Goal: Task Accomplishment & Management: Manage account settings

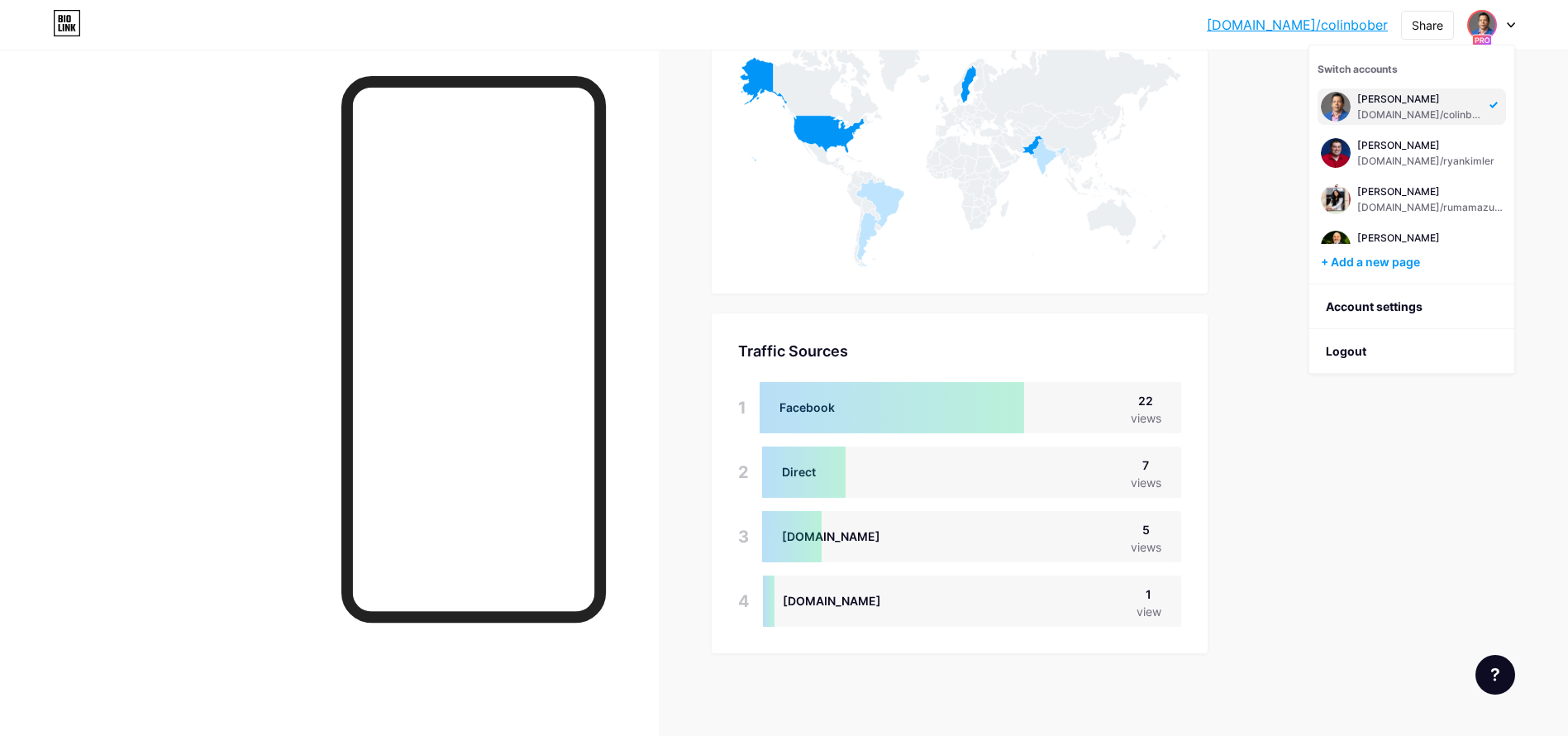
scroll to position [736, 1568]
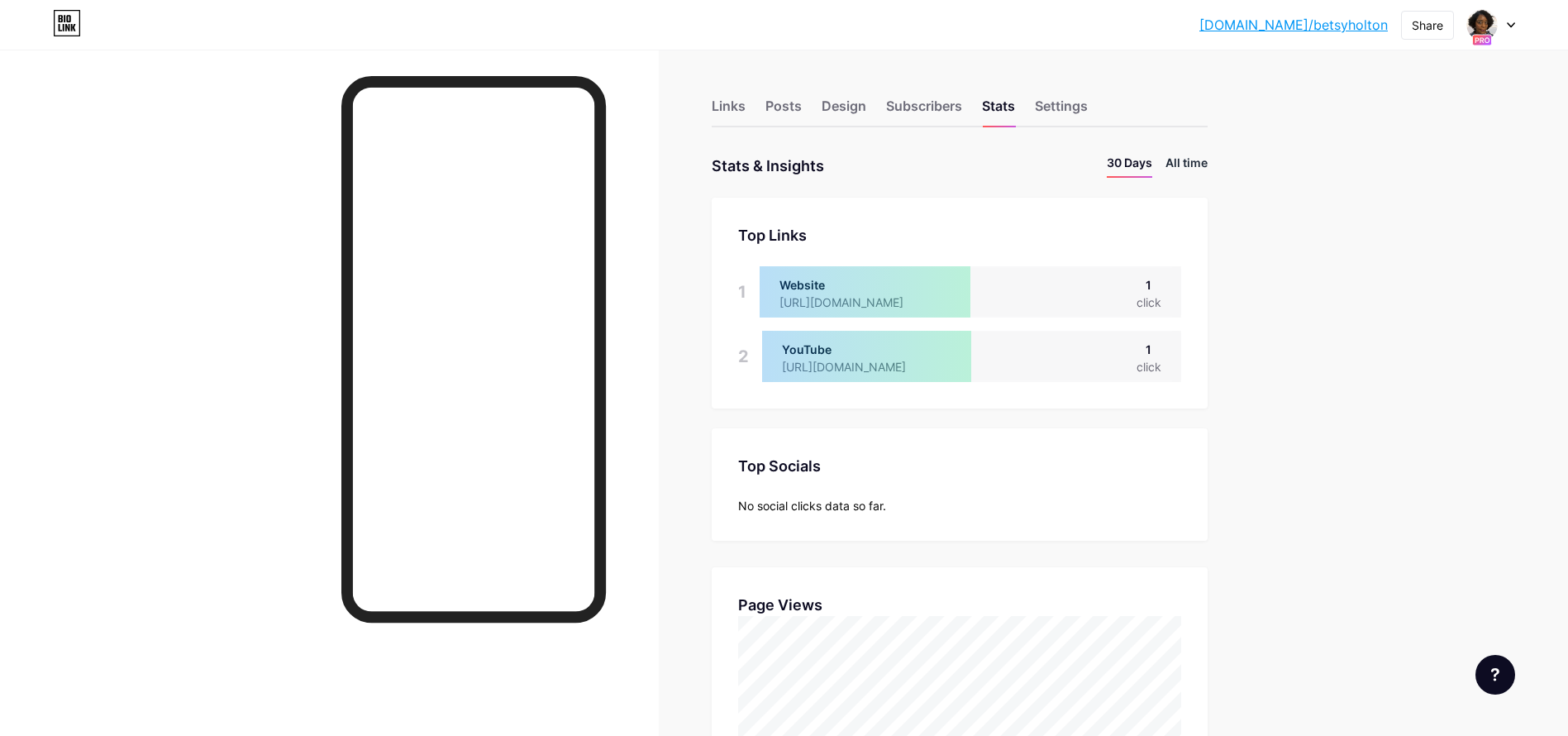
click at [1195, 162] on li "All time" at bounding box center [1187, 166] width 42 height 24
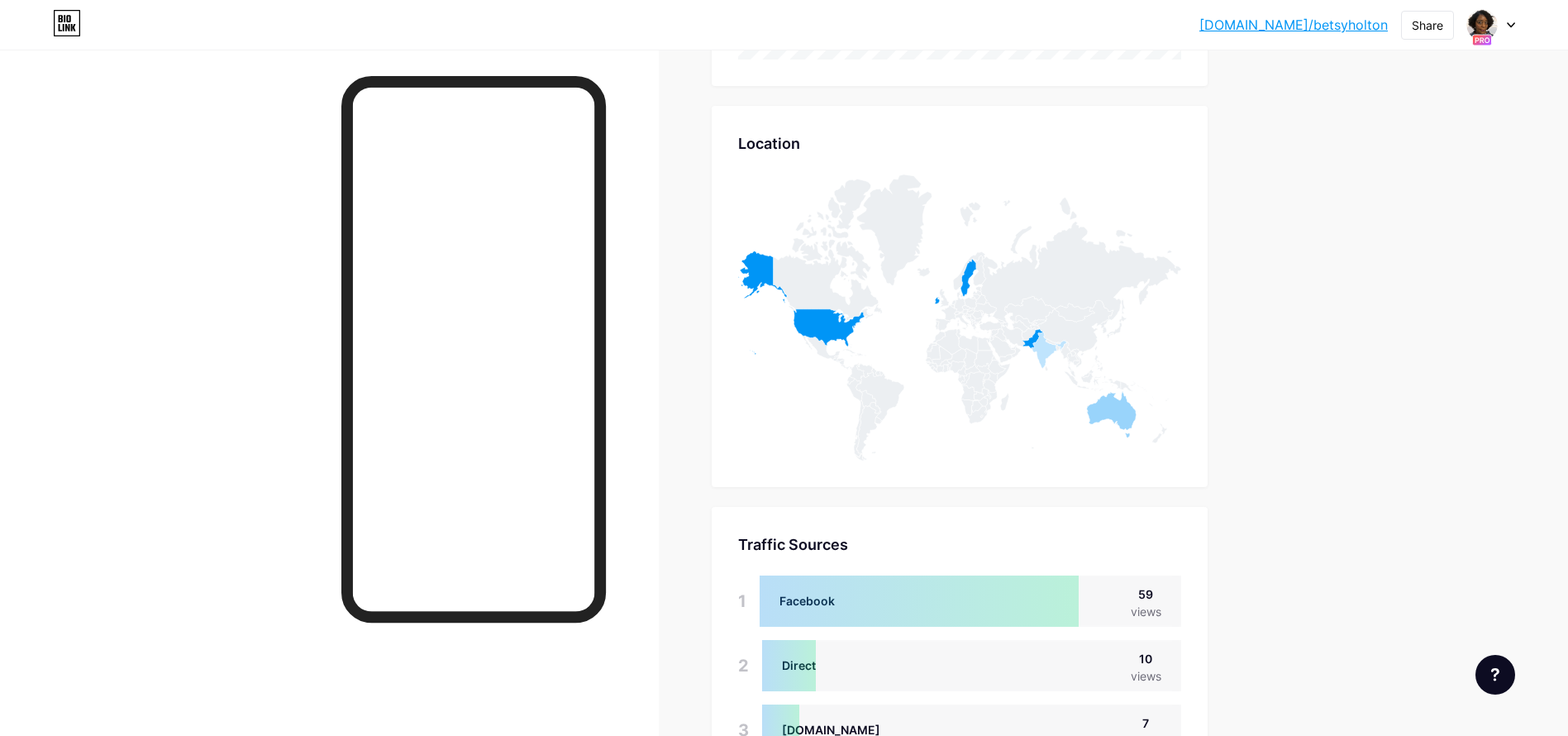
scroll to position [873, 0]
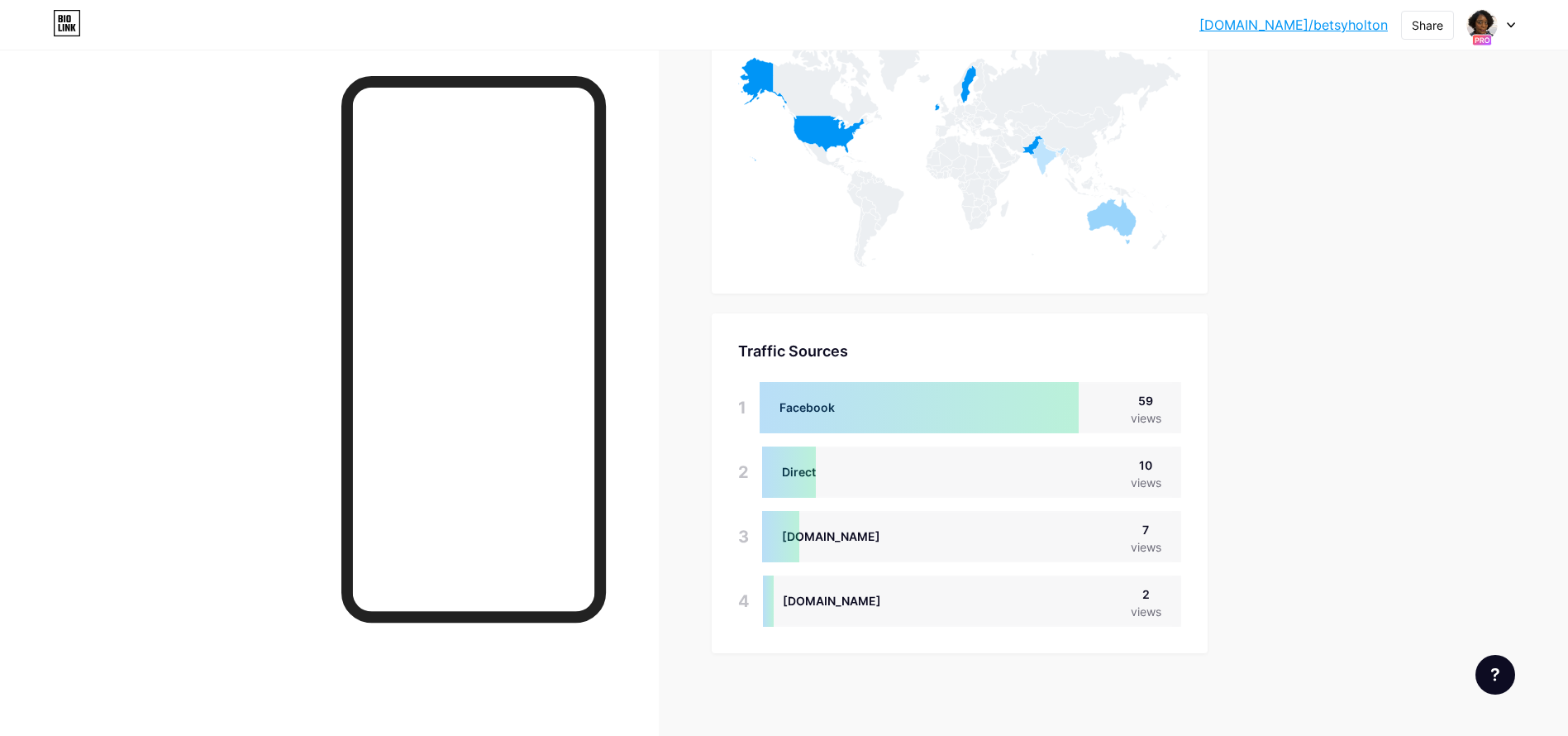
click at [1509, 27] on div at bounding box center [1491, 25] width 48 height 30
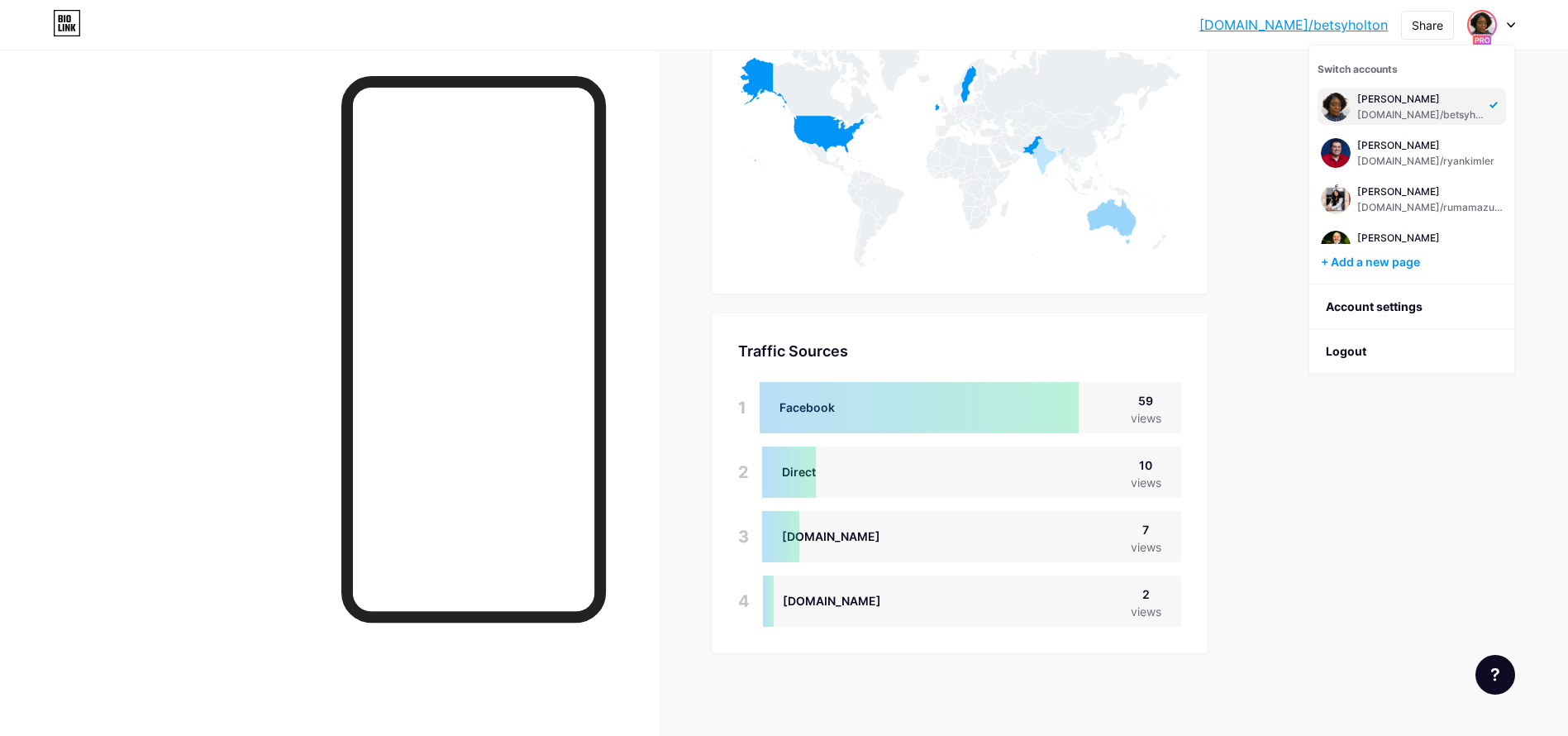
scroll to position [261, 0]
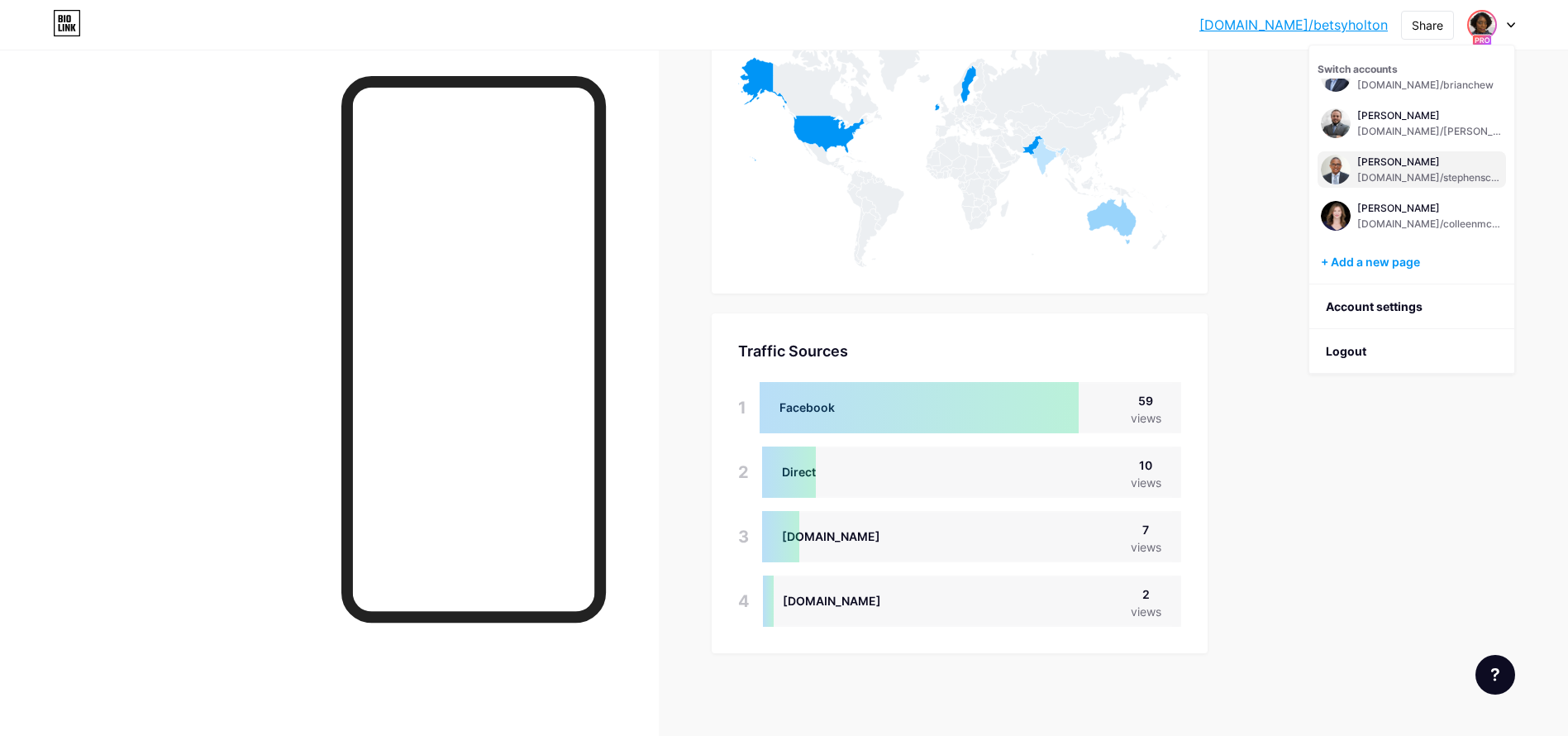
click at [1433, 169] on div "Stephen Scriber bio.link/stephenscriber" at bounding box center [1430, 170] width 146 height 30
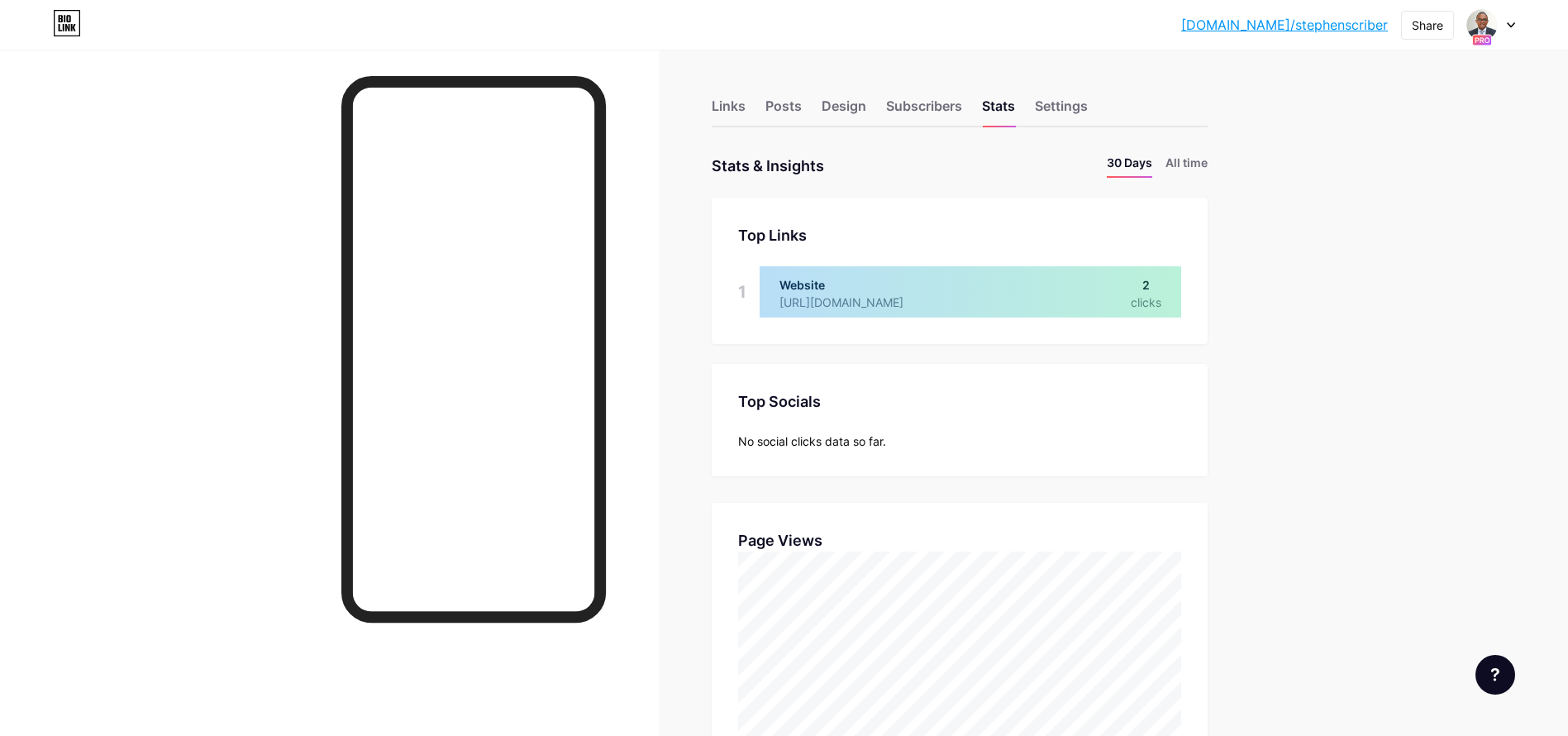
scroll to position [736, 1568]
click at [1190, 163] on li "All time" at bounding box center [1187, 166] width 42 height 24
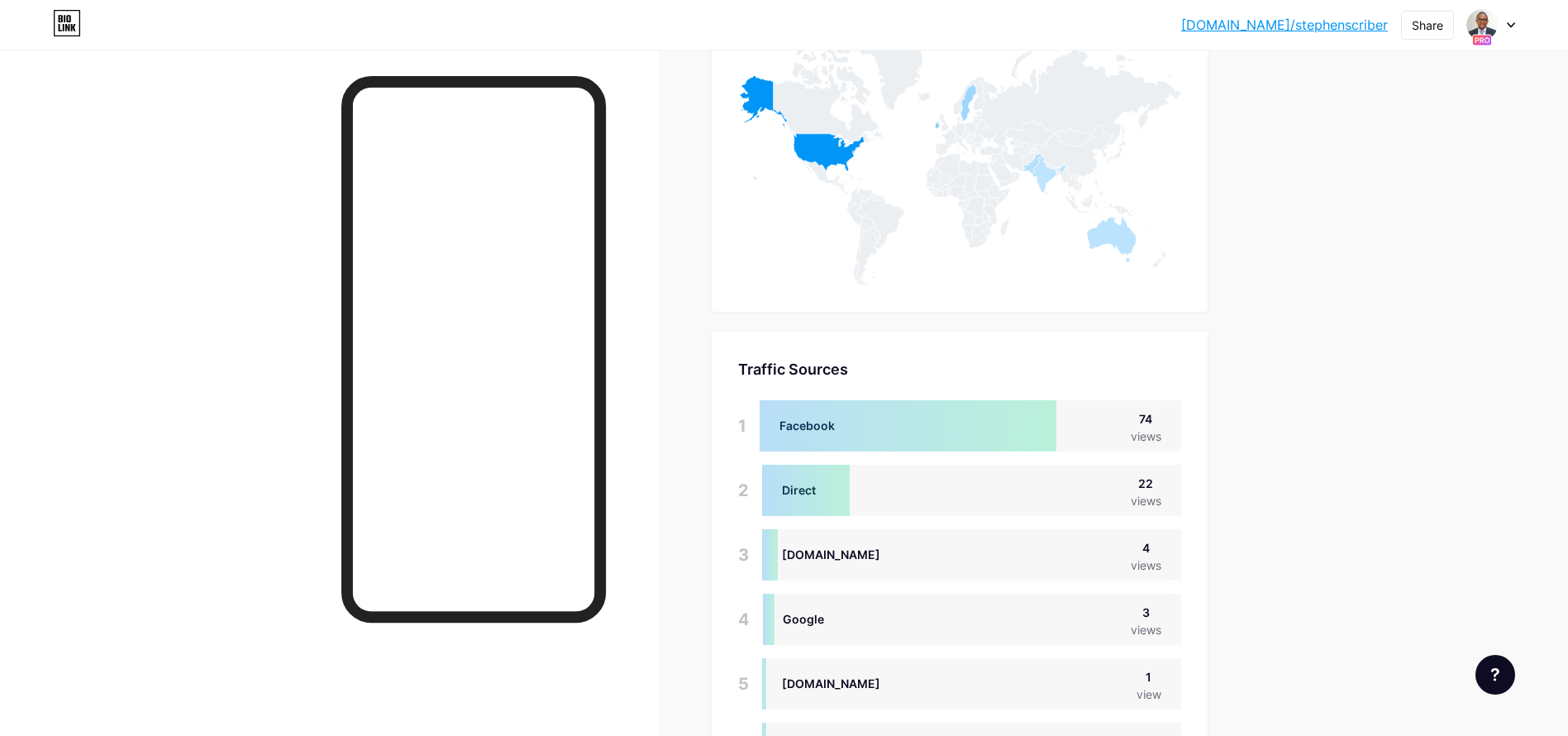
scroll to position [1002, 0]
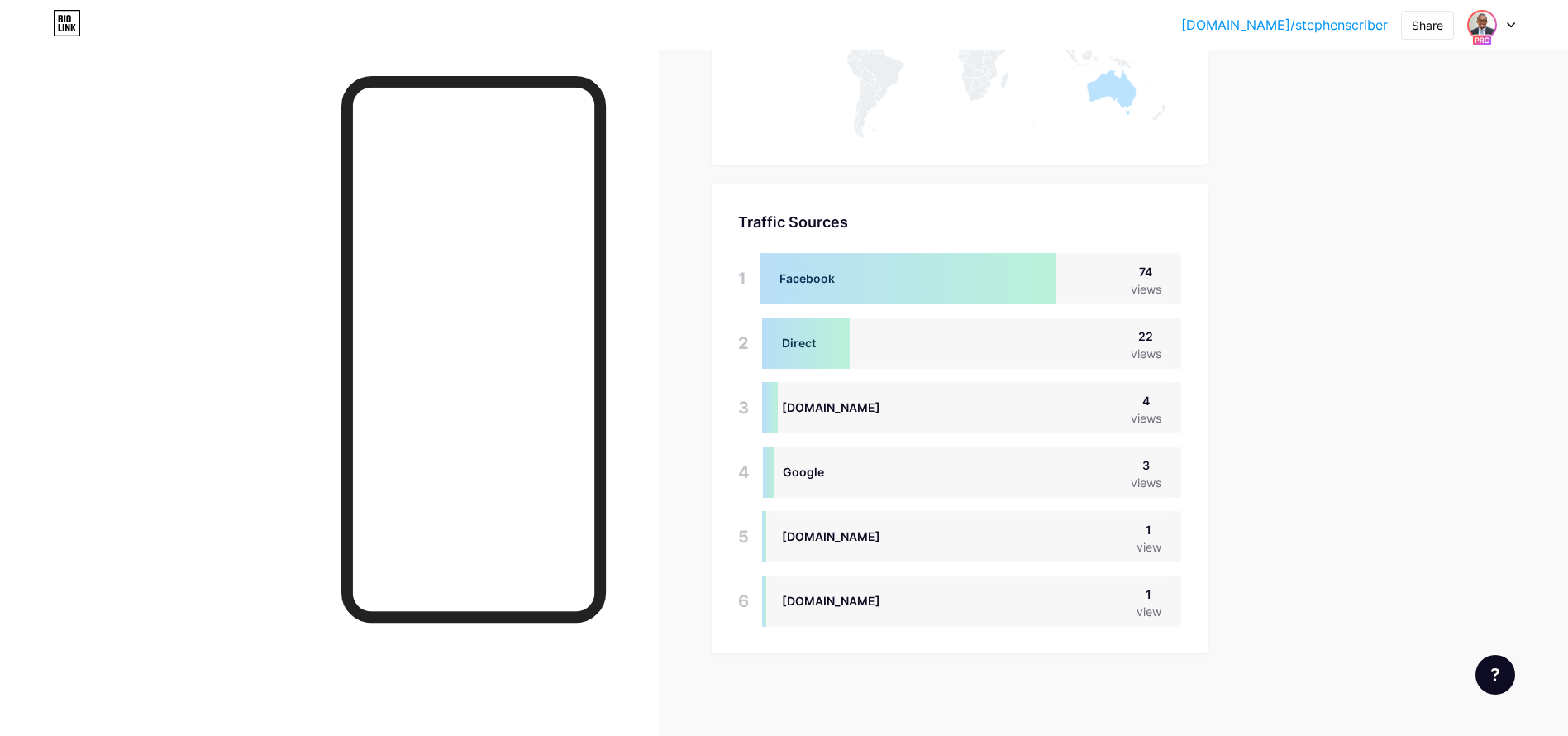
click at [1492, 28] on img at bounding box center [1483, 24] width 26 height 26
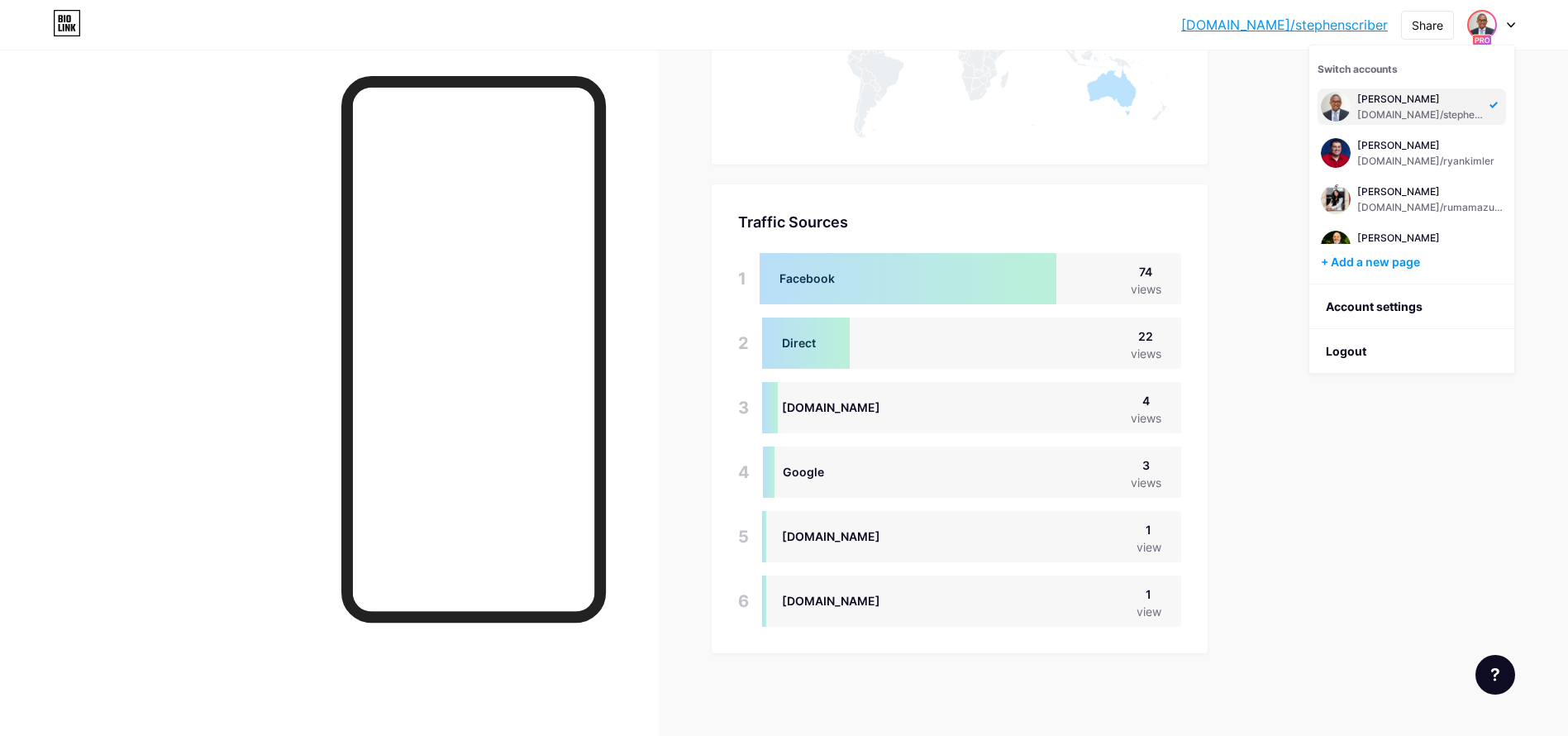
scroll to position [540, 0]
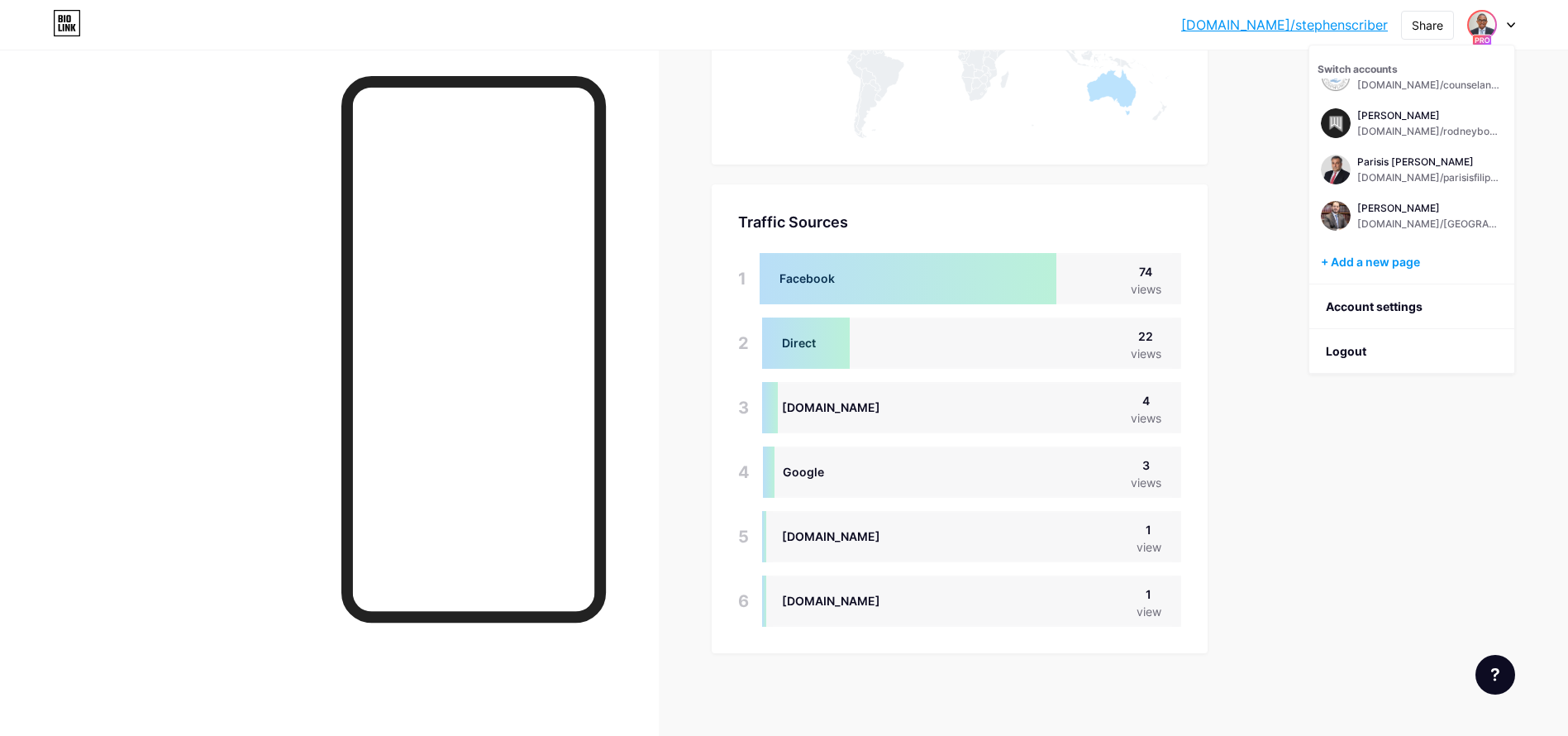
click at [1430, 191] on div "[PERSON_NAME] [DOMAIN_NAME]/stephenscriber [PERSON_NAME] [DOMAIN_NAME]/[PERSON_…" at bounding box center [1412, 162] width 189 height 165
click at [1421, 186] on div "Parisis [PERSON_NAME] [DOMAIN_NAME]/parisisfilippatos" at bounding box center [1412, 169] width 189 height 37
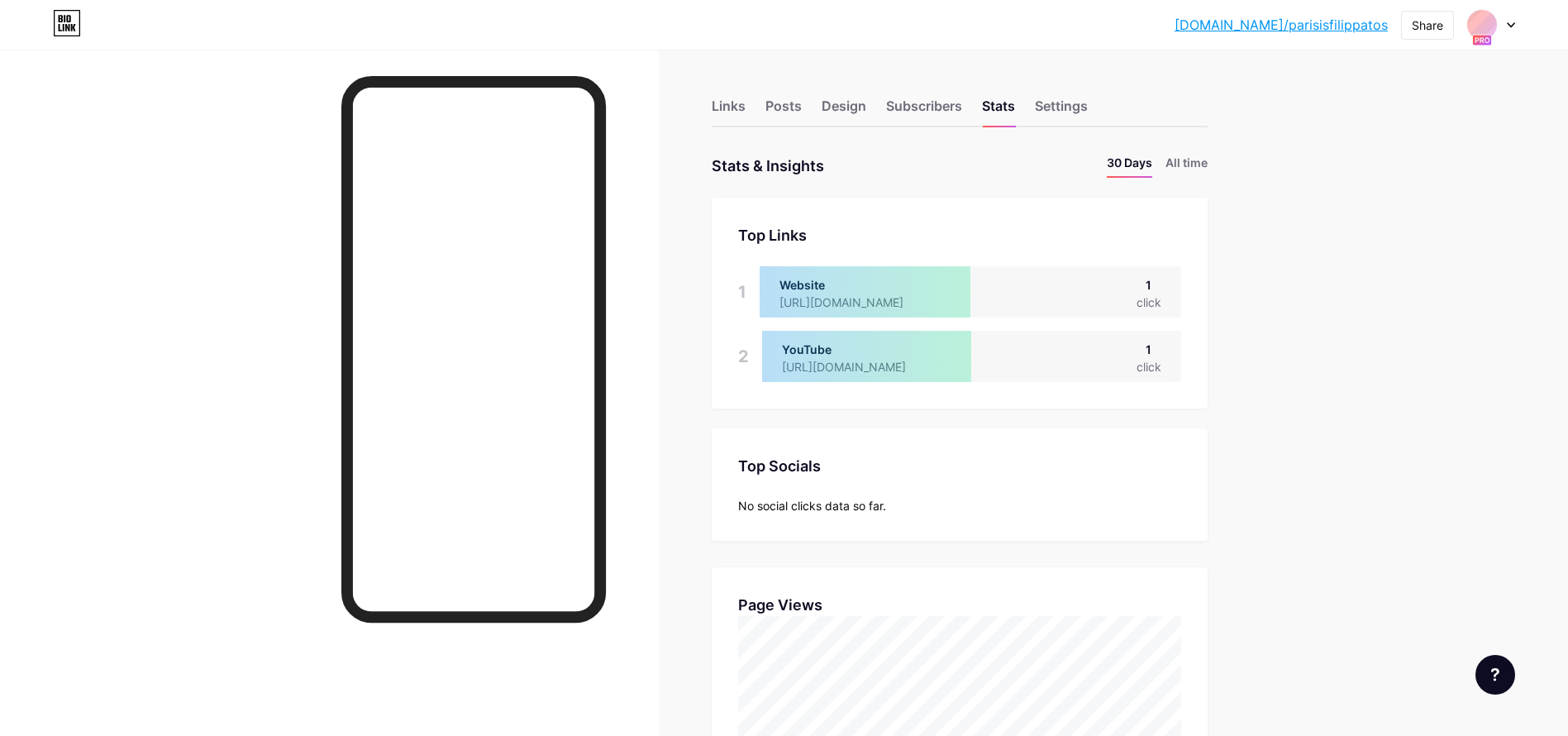
scroll to position [736, 1568]
click at [1202, 168] on li "All time" at bounding box center [1187, 166] width 42 height 24
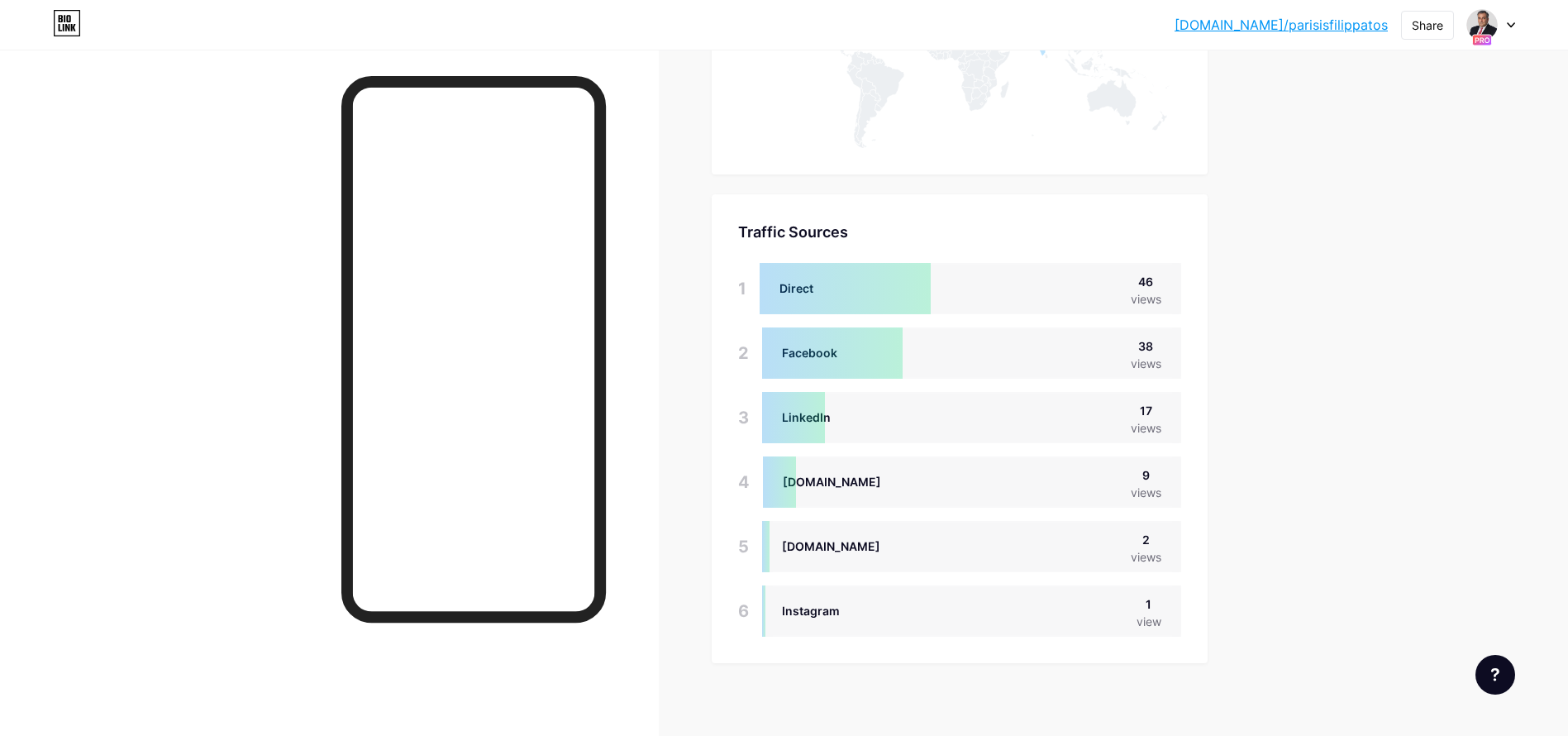
scroll to position [1002, 0]
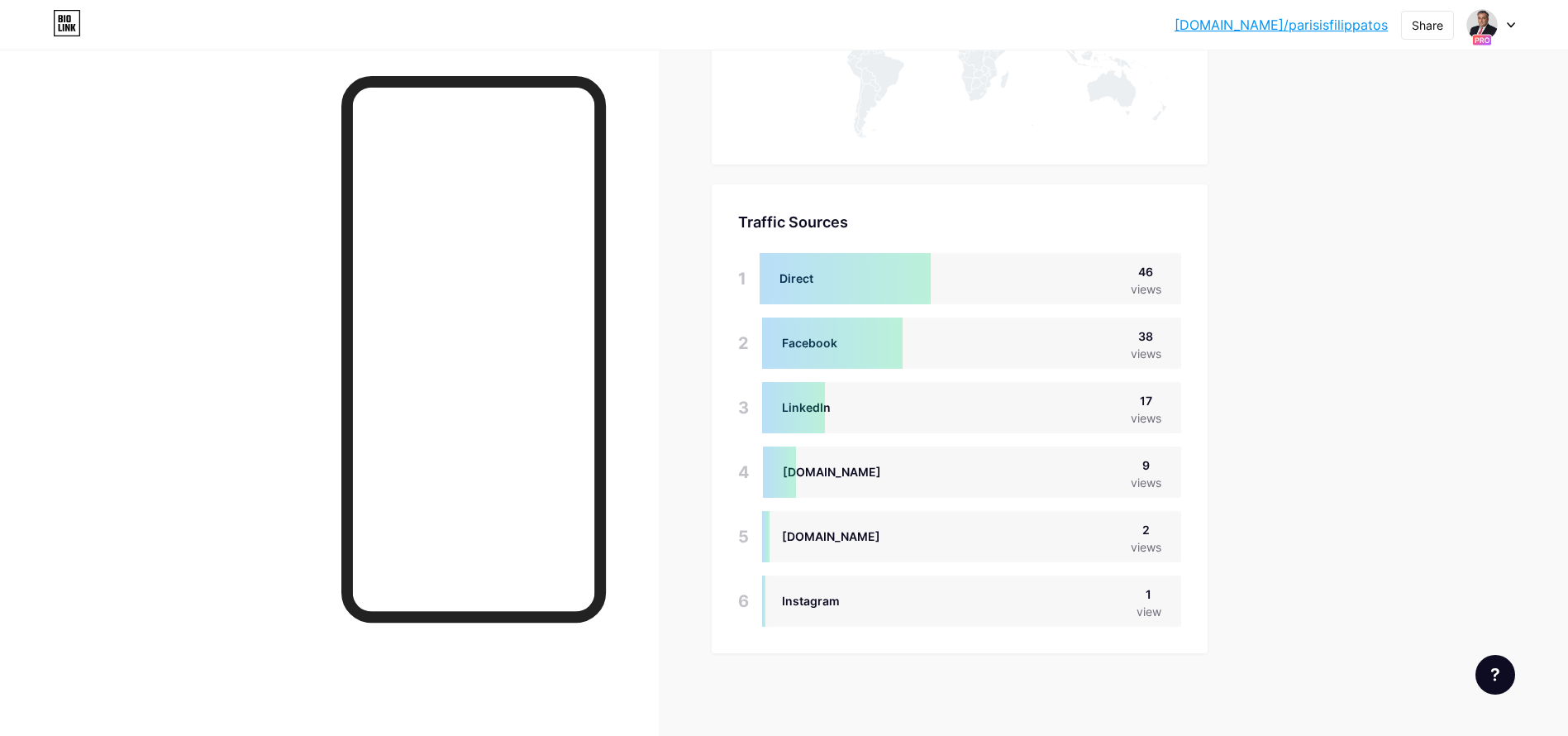
click at [1500, 13] on div at bounding box center [1491, 25] width 48 height 30
